Goal: Task Accomplishment & Management: Use online tool/utility

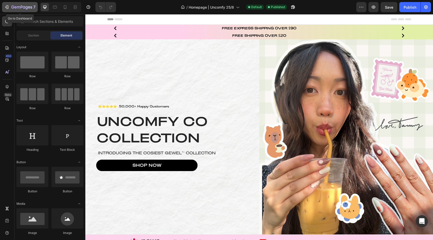
click at [23, 8] on icon "button" at bounding box center [21, 7] width 21 height 4
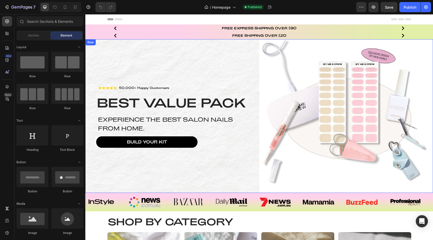
click at [252, 50] on div "⭐⭐⭐⭐⭐ 50,000+ Happy Customers Text Block BEST VALUE PACK Heading Experience the…" at bounding box center [172, 116] width 174 height 154
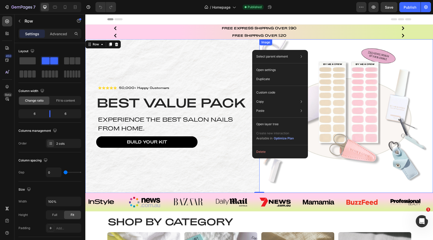
click at [367, 49] on img at bounding box center [347, 116] width 174 height 154
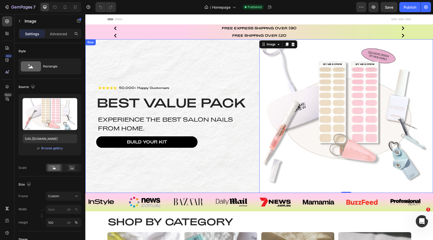
click at [216, 52] on div "⭐⭐⭐⭐⭐ 50,000+ Happy Customers Text Block BEST VALUE PACK Heading Experience the…" at bounding box center [172, 116] width 174 height 154
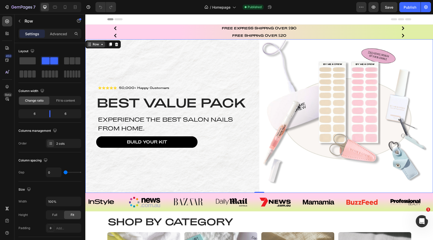
click at [95, 42] on div "Row" at bounding box center [96, 44] width 8 height 5
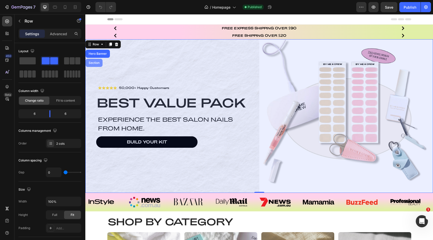
click at [95, 64] on div "Section" at bounding box center [94, 62] width 13 height 3
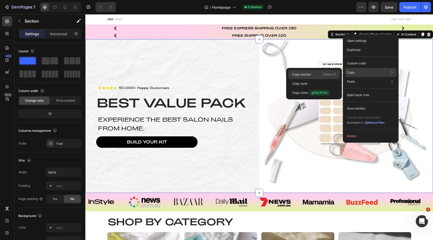
click at [325, 79] on div "Copy section Cmd + C" at bounding box center [314, 83] width 52 height 9
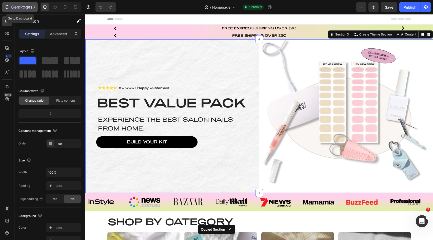
click at [16, 5] on div "7" at bounding box center [23, 7] width 24 height 6
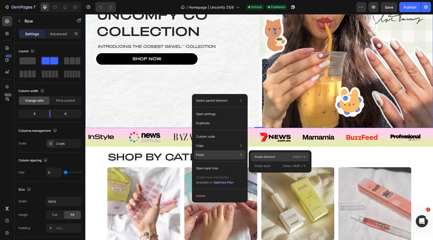
click at [259, 159] on p "Paste element" at bounding box center [265, 157] width 21 height 5
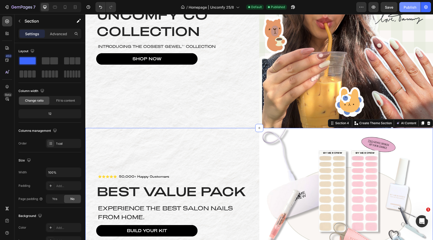
click at [410, 9] on div "Publish" at bounding box center [410, 7] width 13 height 5
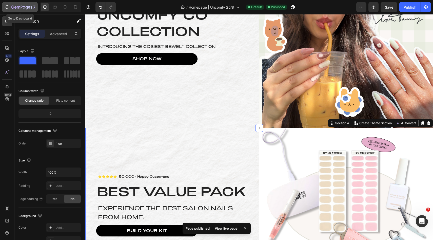
click at [20, 9] on icon "button" at bounding box center [21, 7] width 21 height 4
